Goal: Find specific page/section: Find specific page/section

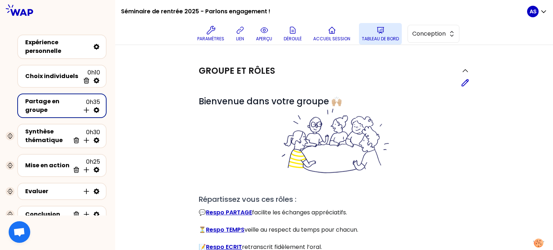
click at [390, 38] on p "Tableau de bord" at bounding box center [380, 39] width 37 height 6
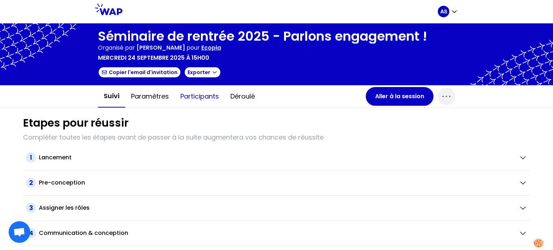
click at [212, 101] on button "Participants" at bounding box center [199, 97] width 50 height 22
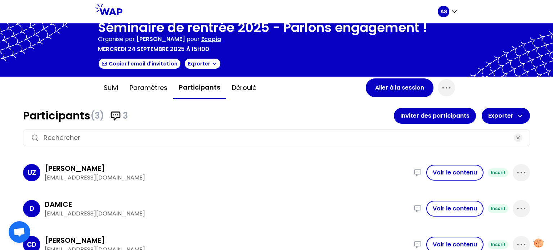
scroll to position [17, 0]
